Goal: Task Accomplishment & Management: Use online tool/utility

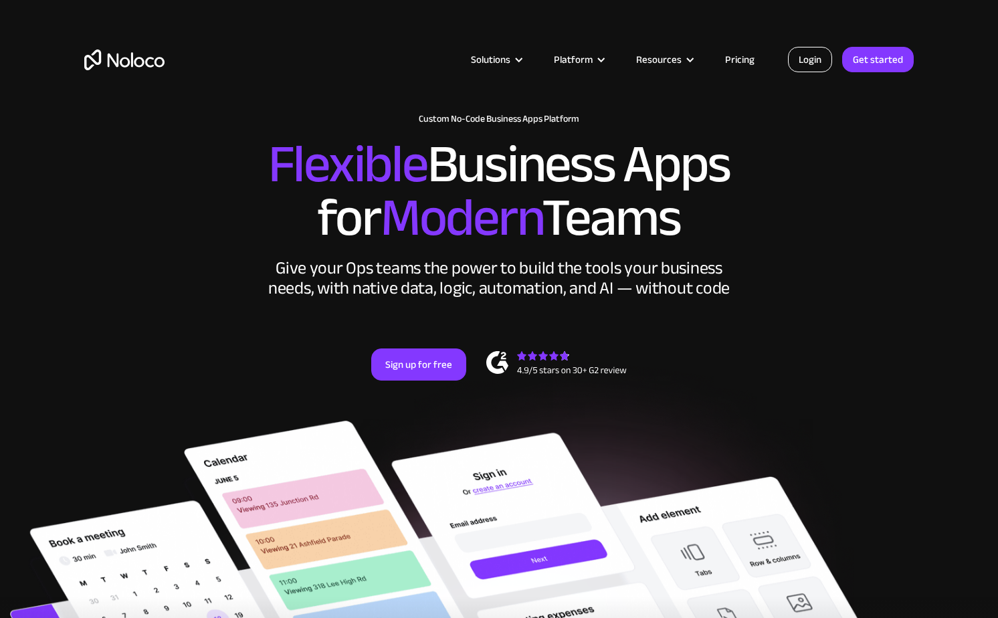
click at [821, 54] on link "Login" at bounding box center [810, 59] width 44 height 25
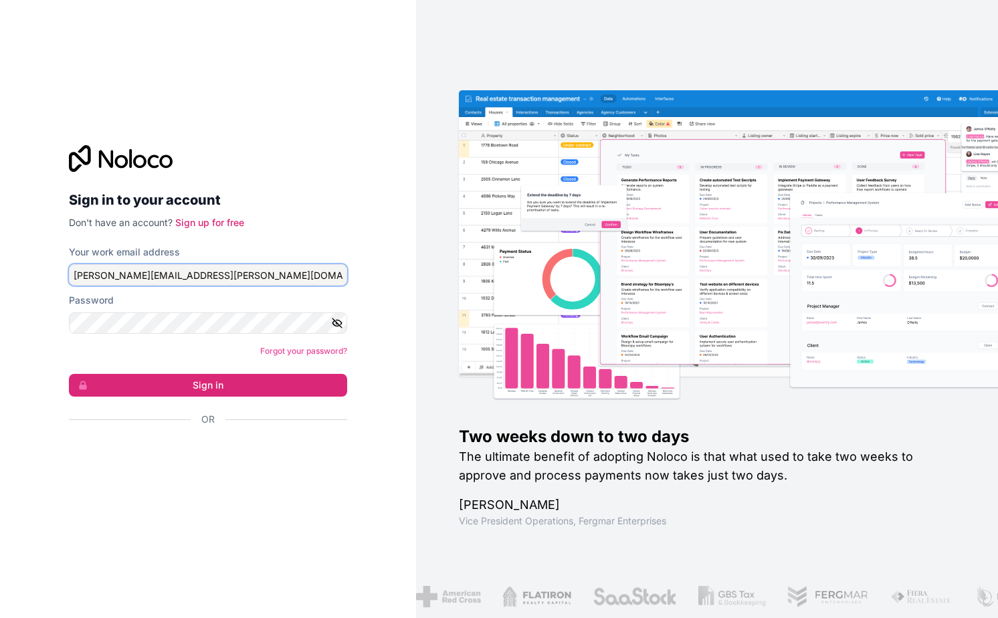
click at [336, 270] on input "[PERSON_NAME][EMAIL_ADDRESS][PERSON_NAME][DOMAIN_NAME]" at bounding box center [208, 274] width 278 height 21
click at [288, 271] on input "[PERSON_NAME][EMAIL_ADDRESS][PERSON_NAME][DOMAIN_NAME]" at bounding box center [208, 274] width 278 height 21
paste input "info@ecopro"
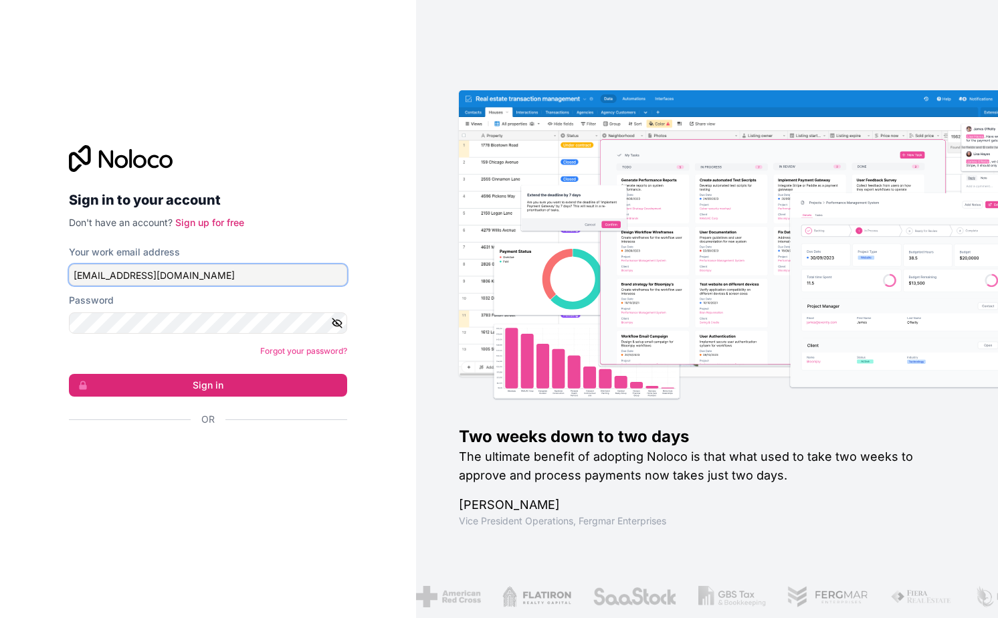
type input "[EMAIL_ADDRESS][DOMAIN_NAME]"
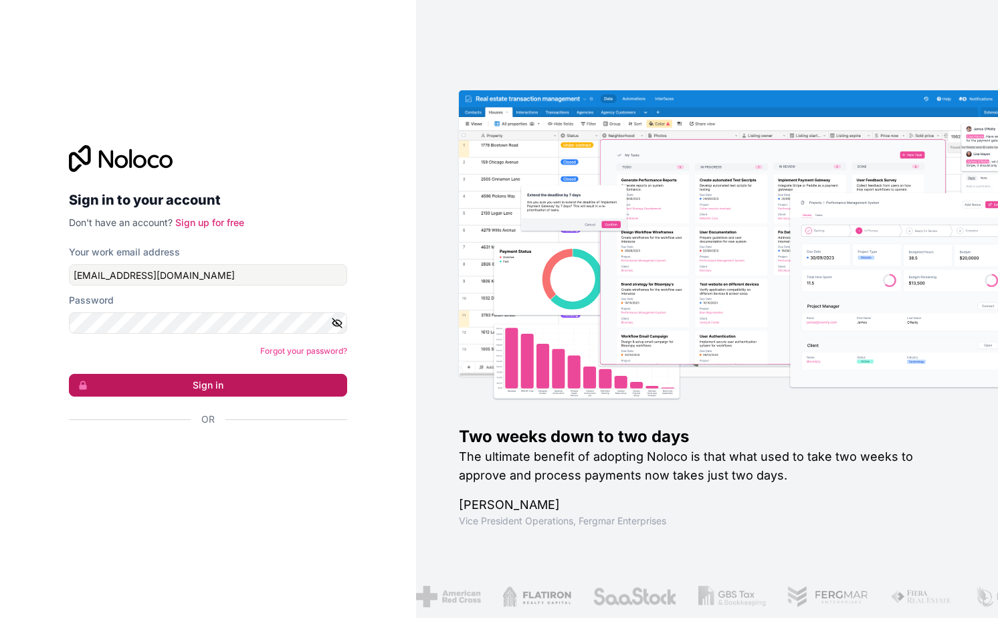
click at [330, 385] on button "Sign in" at bounding box center [208, 385] width 278 height 23
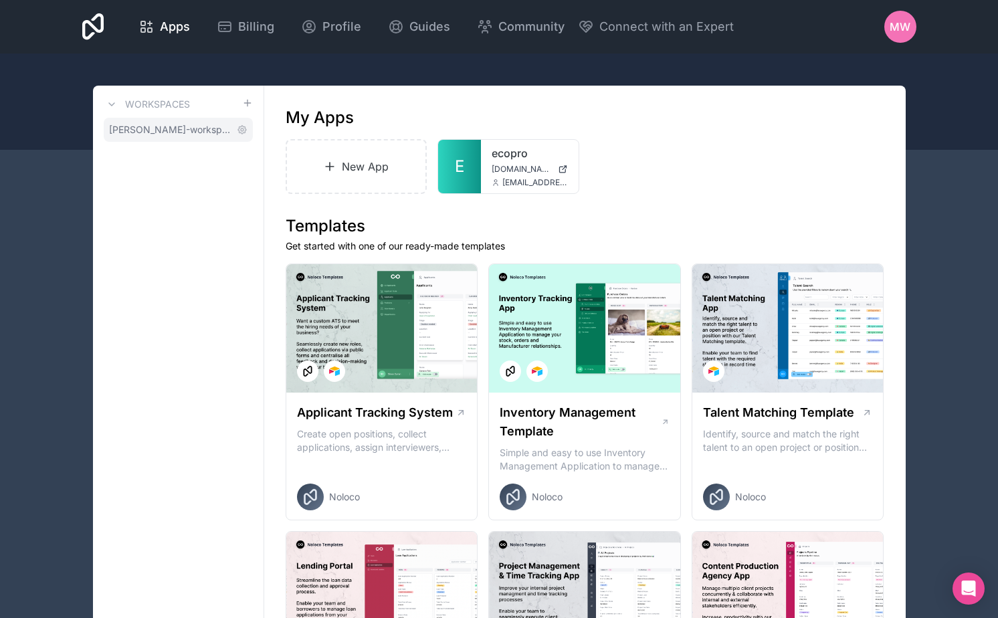
click at [174, 132] on span "[PERSON_NAME]-workspace" at bounding box center [170, 129] width 122 height 13
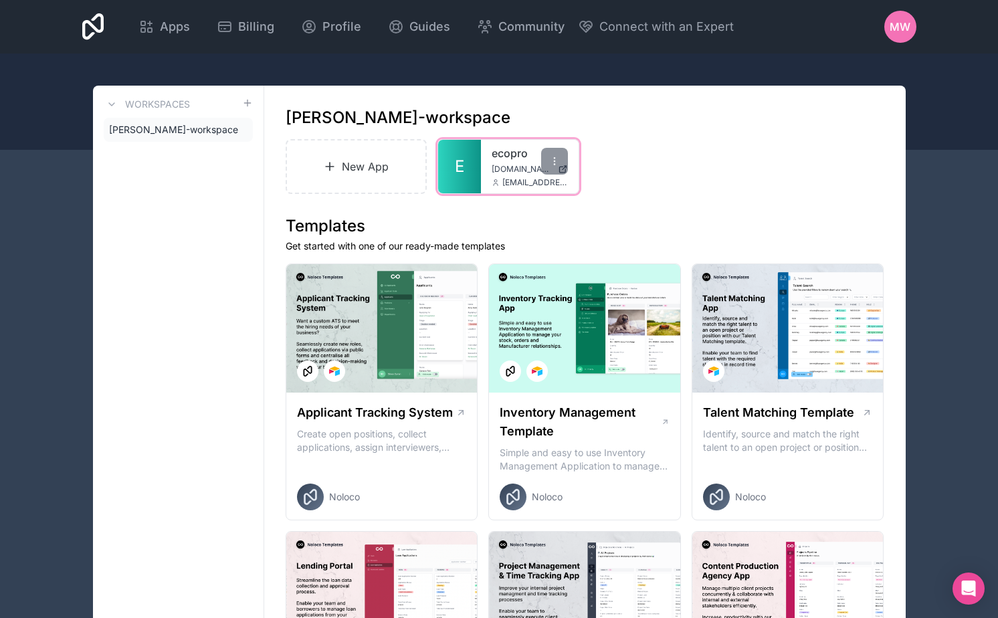
click at [503, 163] on div "ecopro [DOMAIN_NAME] [EMAIL_ADDRESS][DOMAIN_NAME]" at bounding box center [530, 167] width 98 height 54
click at [512, 156] on link "ecopro" at bounding box center [530, 153] width 76 height 16
